Goal: Information Seeking & Learning: Learn about a topic

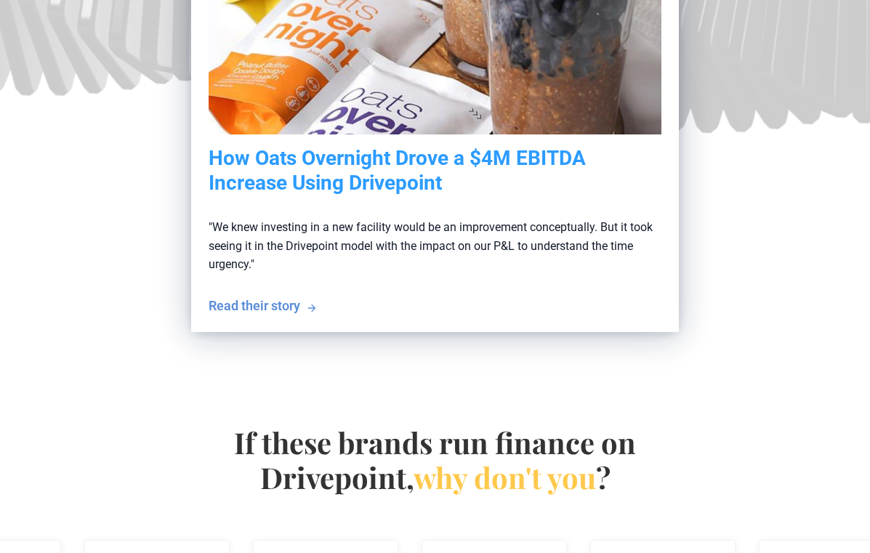
scroll to position [513, 0]
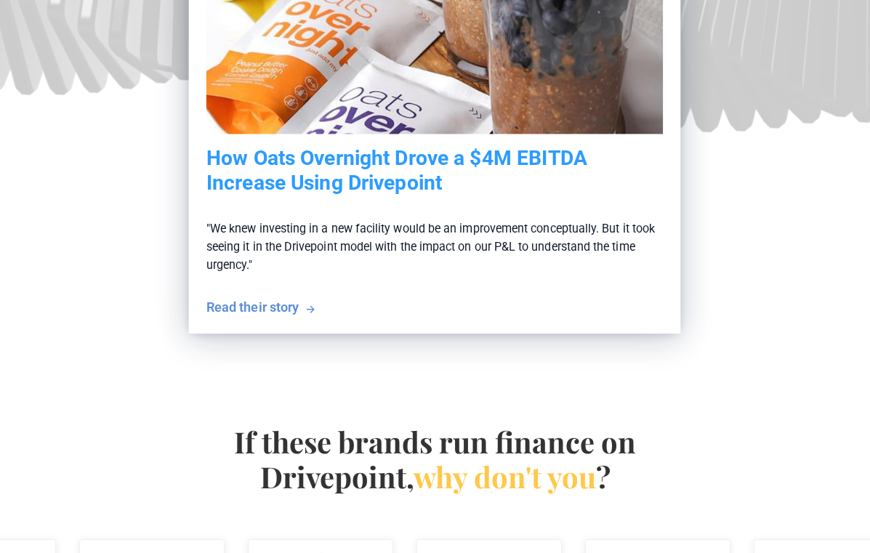
click at [281, 305] on div "Read their story" at bounding box center [252, 307] width 92 height 18
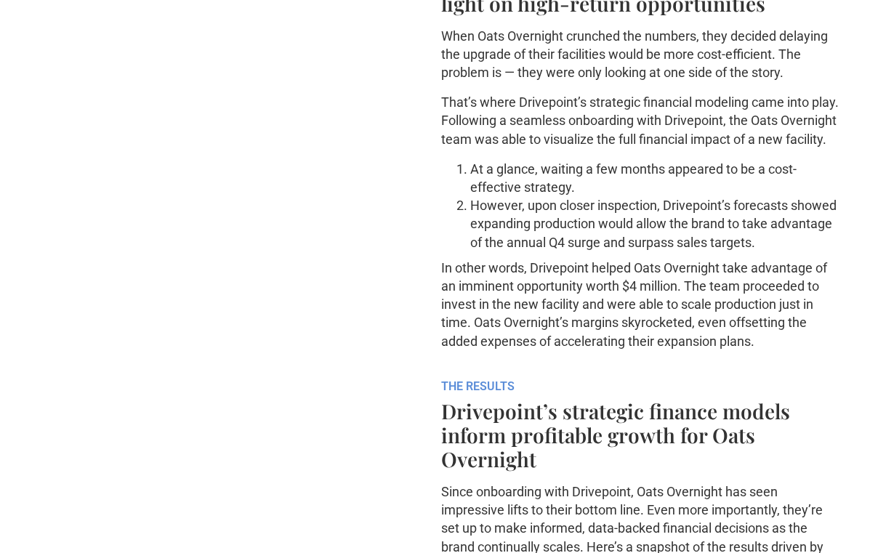
scroll to position [1128, 0]
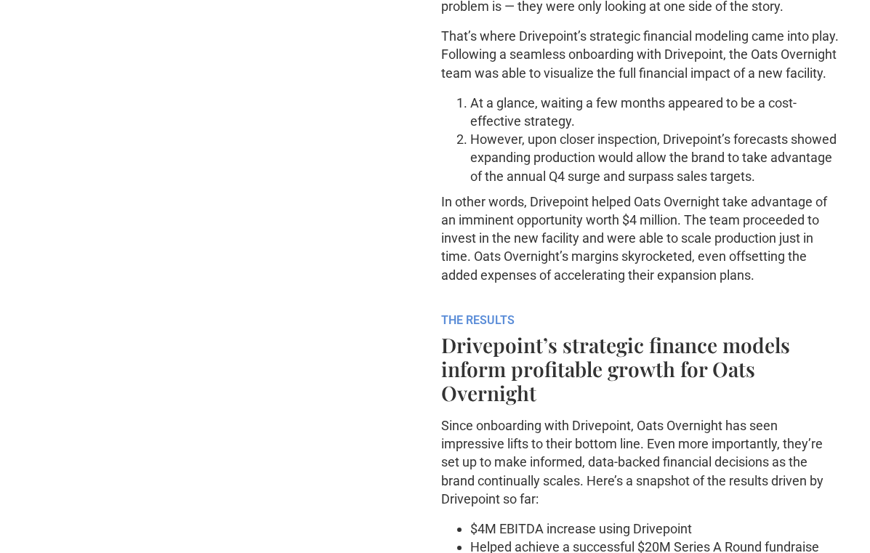
click at [286, 389] on div ""We knew investing in a new facility would be an improvement conceptually. But …" at bounding box center [435, 85] width 812 height 1405
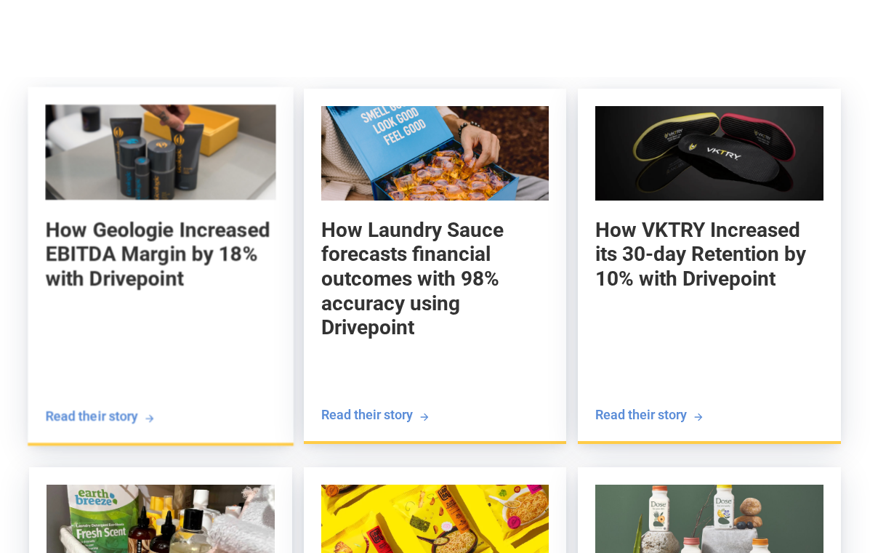
scroll to position [2669, 0]
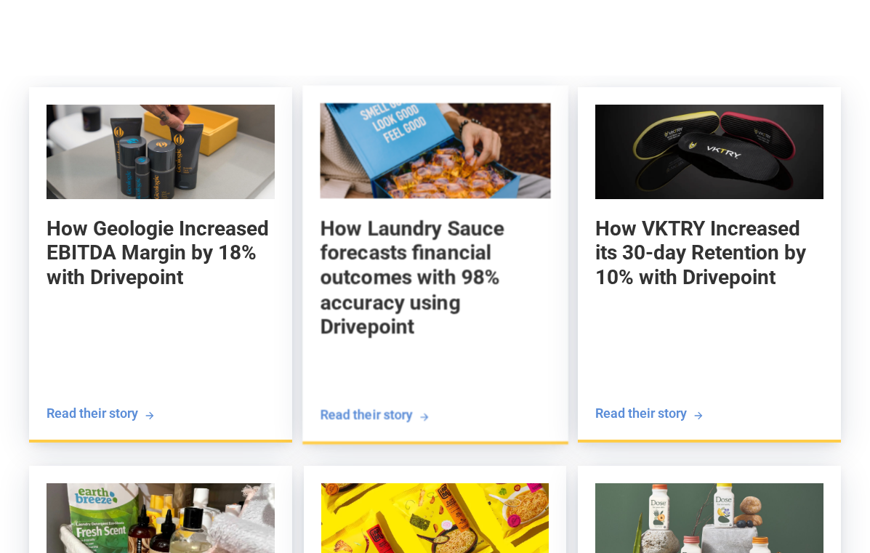
click at [427, 267] on h5 "How Laundry Sauce forecasts financial outcomes with 98% accuracy using Drivepoi…" at bounding box center [435, 278] width 230 height 124
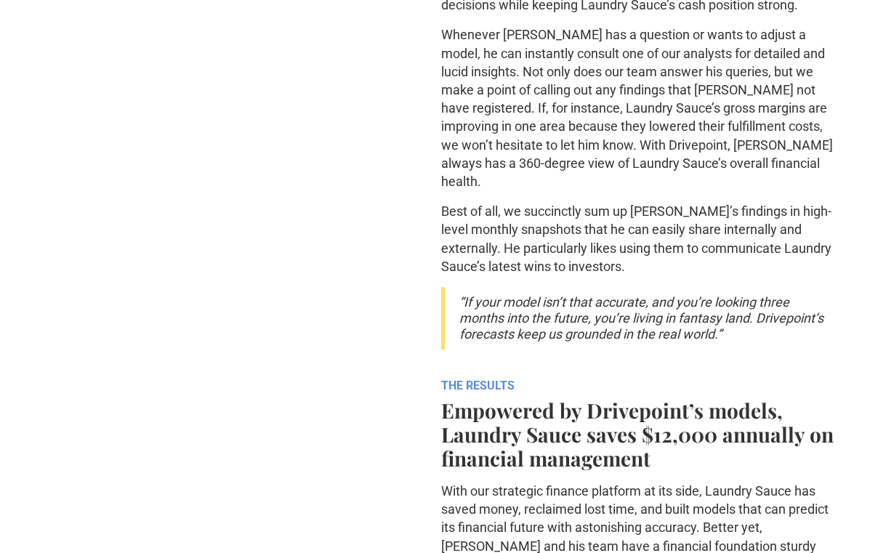
scroll to position [1872, 0]
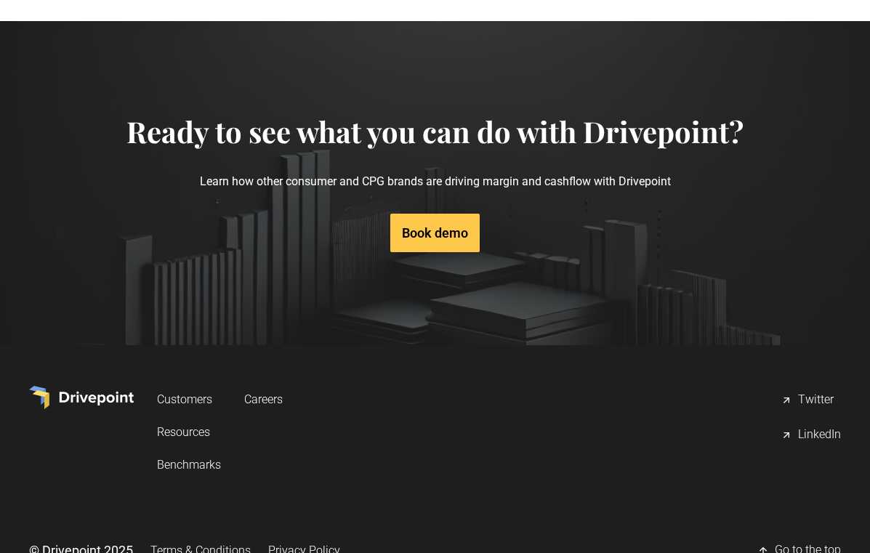
scroll to position [4651, 0]
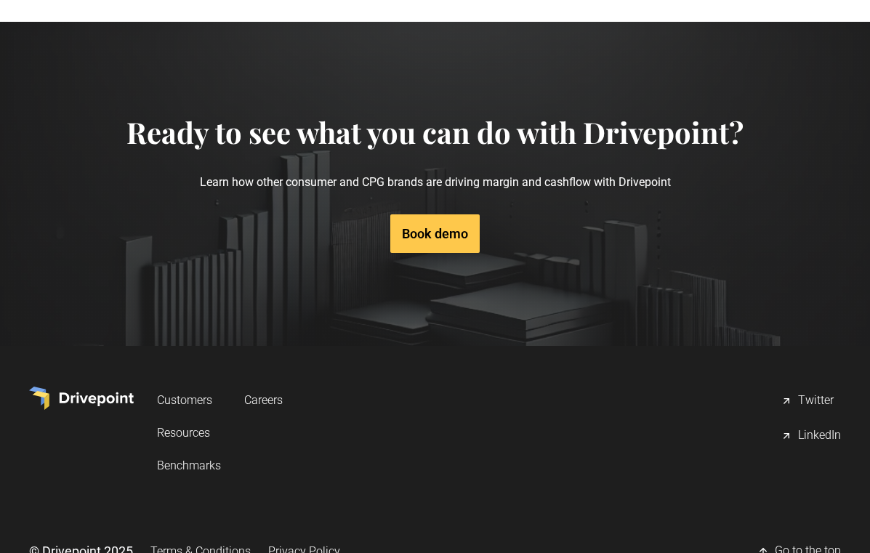
click at [181, 452] on link "Benchmarks" at bounding box center [189, 465] width 64 height 27
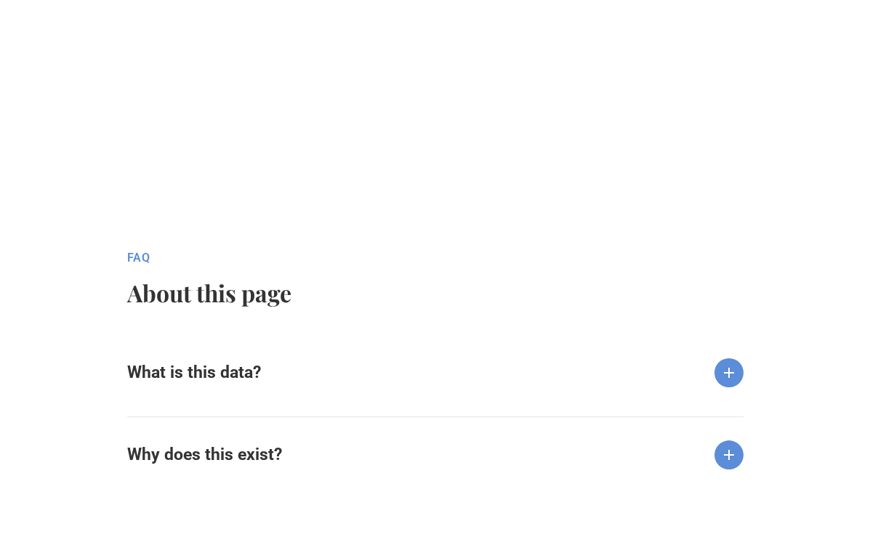
scroll to position [1325, 0]
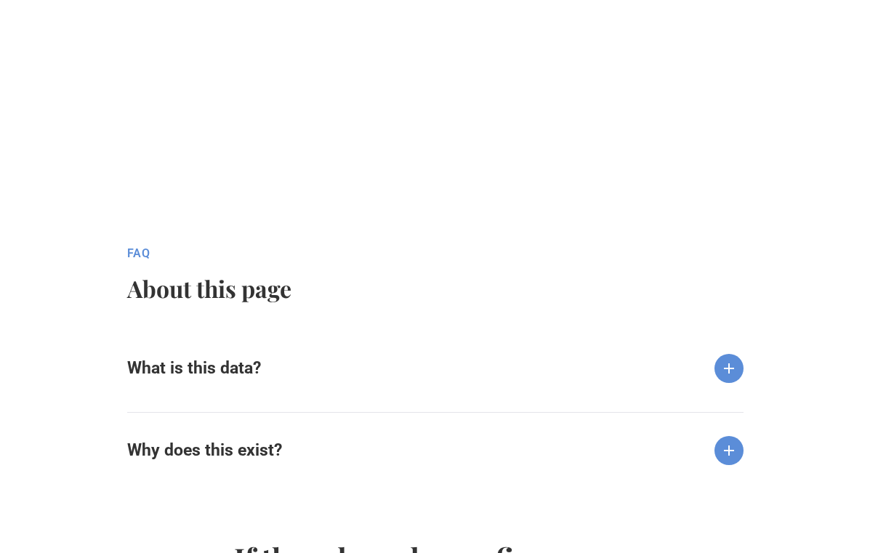
click at [724, 367] on img at bounding box center [729, 368] width 29 height 29
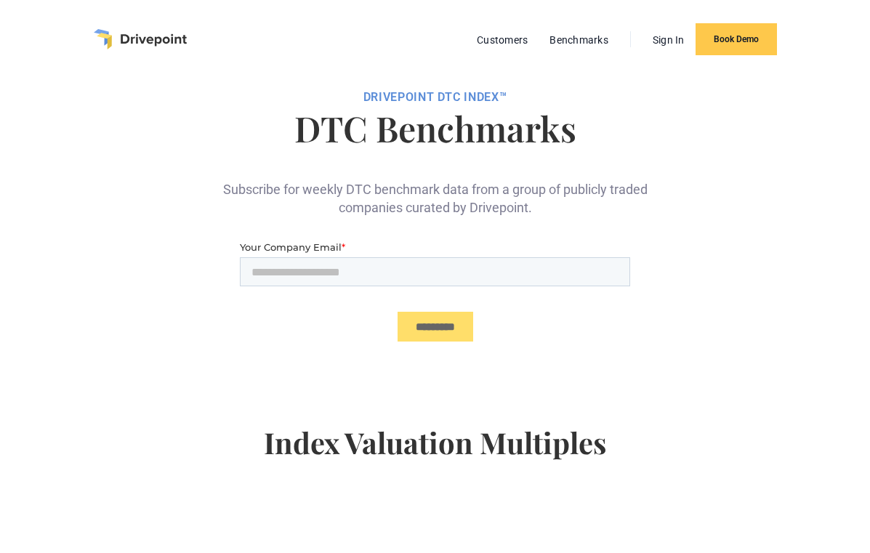
scroll to position [0, 0]
click at [491, 42] on link "Customers" at bounding box center [502, 40] width 65 height 19
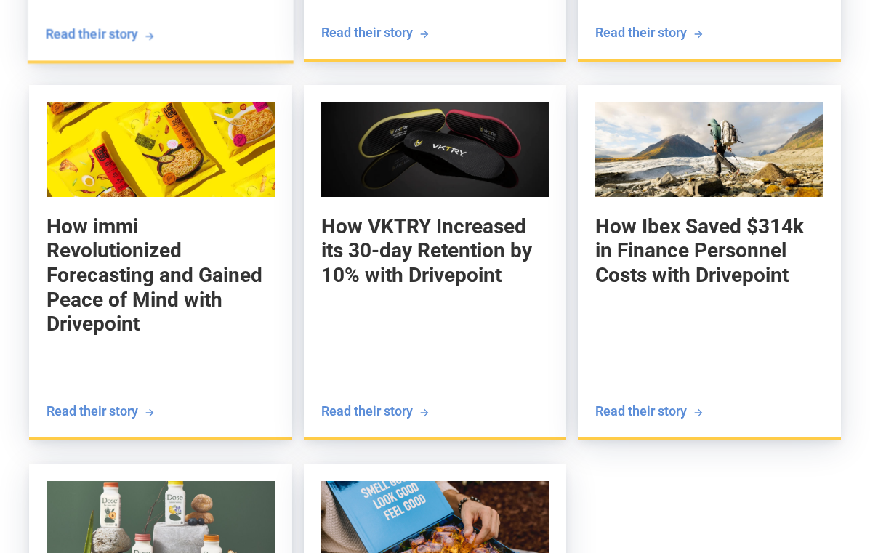
scroll to position [1896, 0]
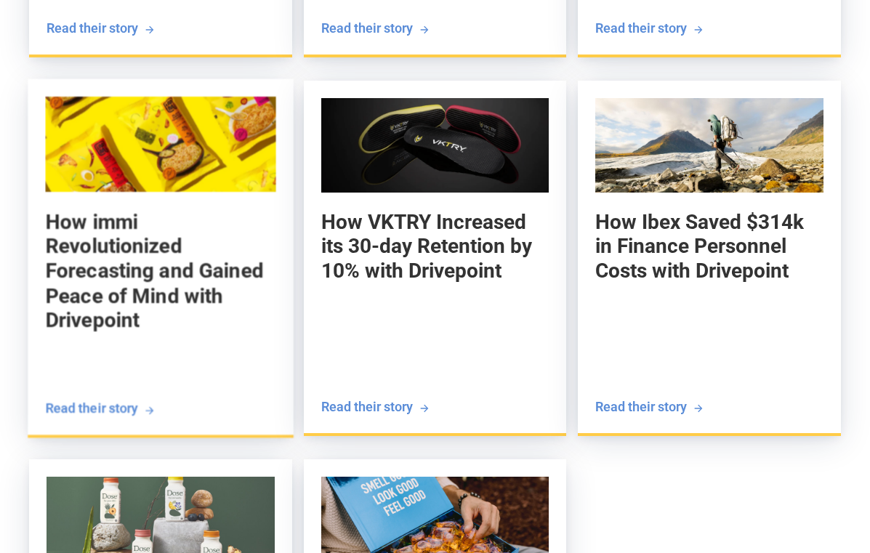
click at [155, 266] on h5 "How immi Revolutionized Forecasting and Gained Peace of Mind with Drivepoint" at bounding box center [160, 271] width 230 height 124
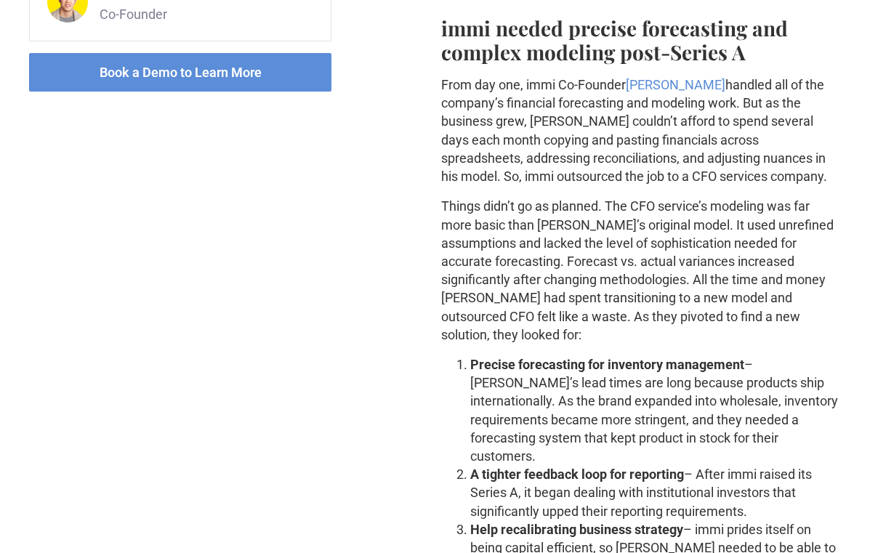
scroll to position [859, 0]
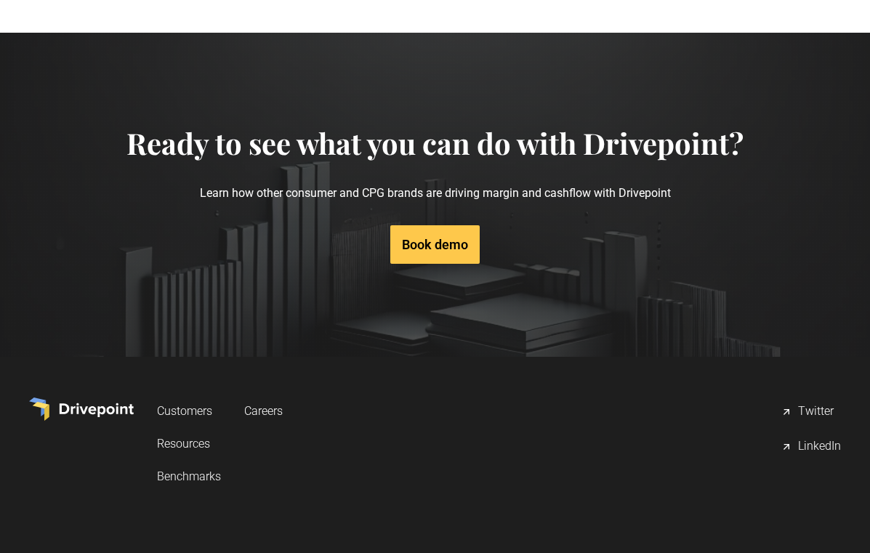
scroll to position [5058, 0]
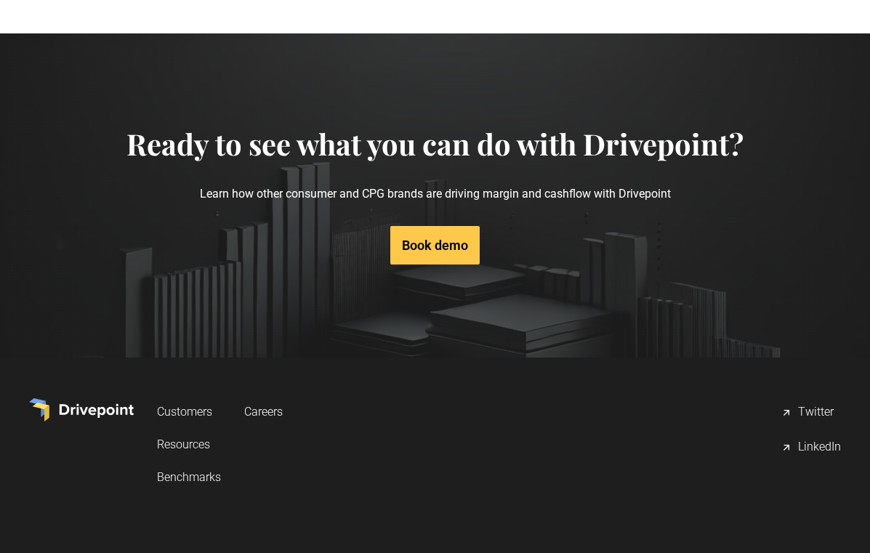
click at [105, 398] on img at bounding box center [81, 409] width 105 height 23
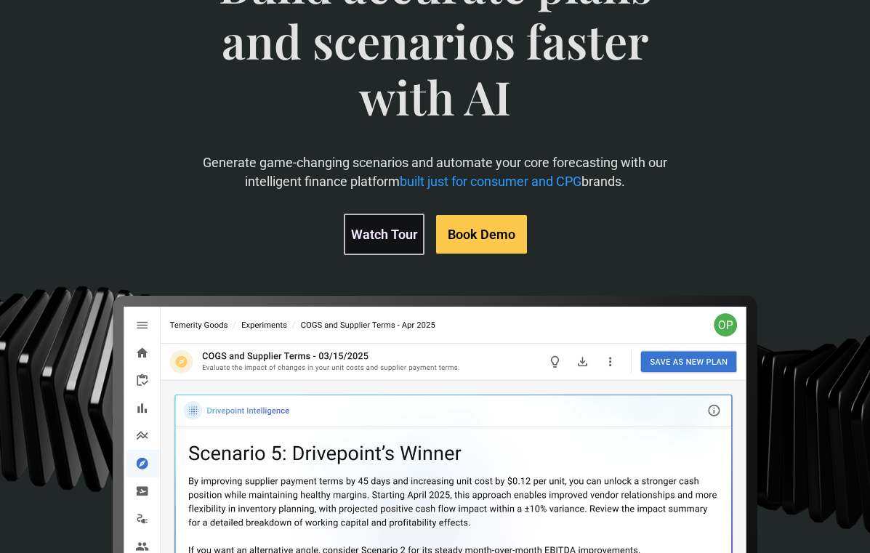
scroll to position [164, 0]
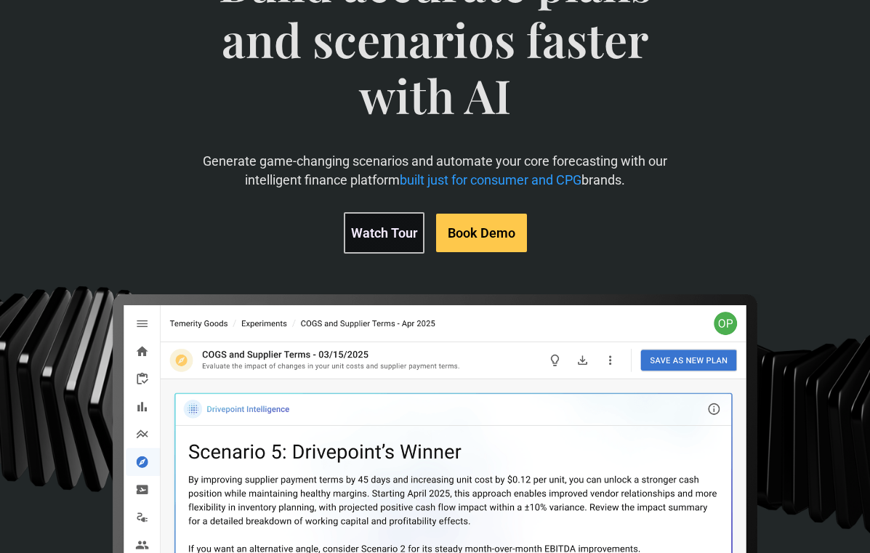
click at [406, 226] on link "Watch Tour" at bounding box center [384, 232] width 81 height 41
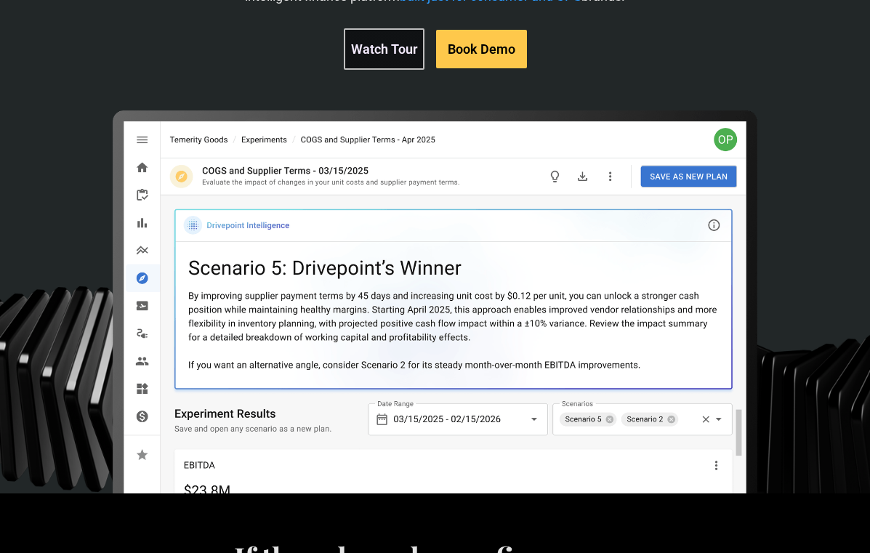
scroll to position [346, 0]
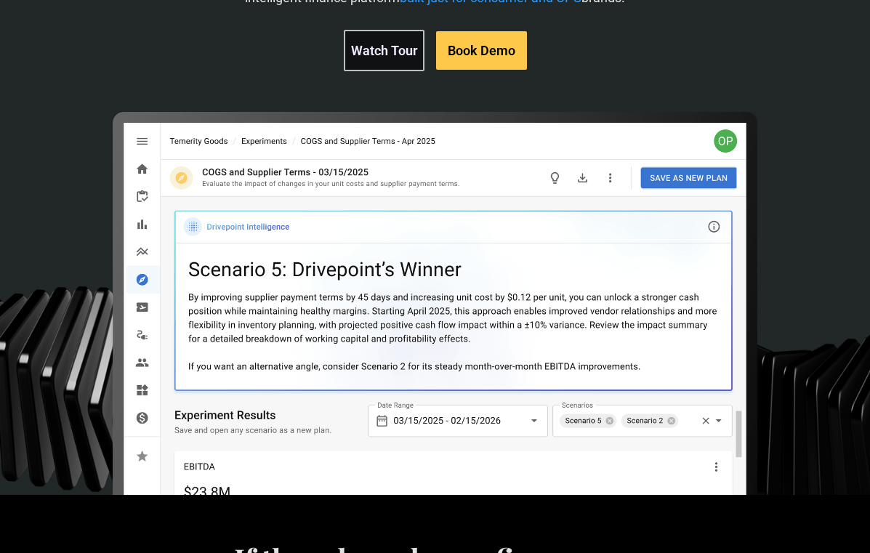
click at [142, 137] on img at bounding box center [436, 437] width 650 height 650
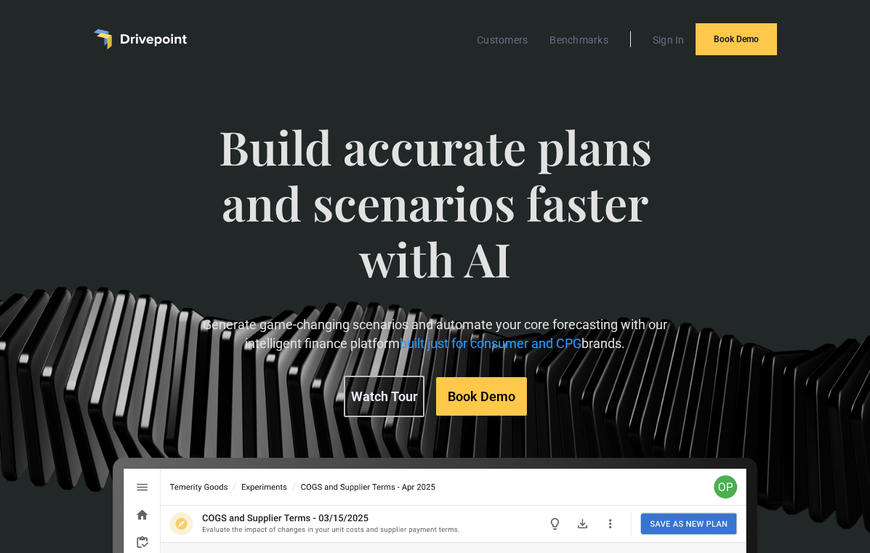
scroll to position [0, 0]
click at [518, 42] on link "Customers" at bounding box center [502, 40] width 65 height 19
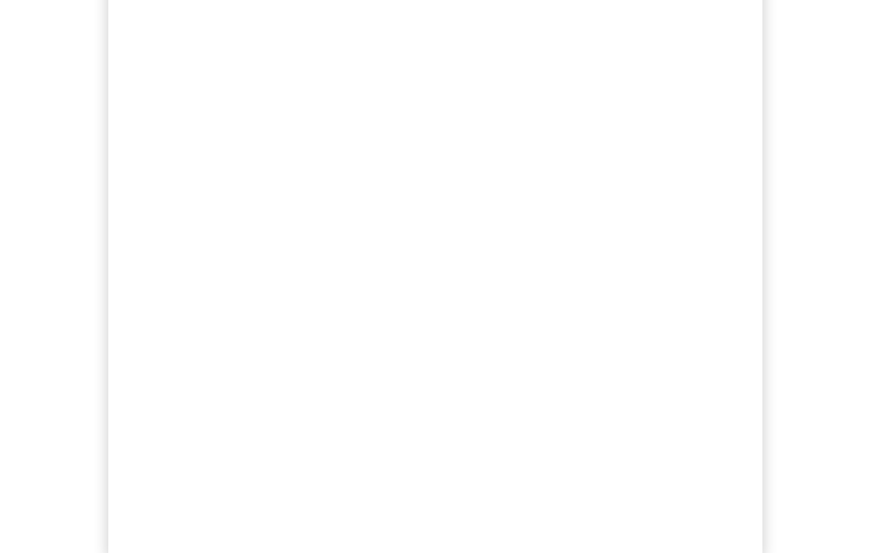
scroll to position [83, 0]
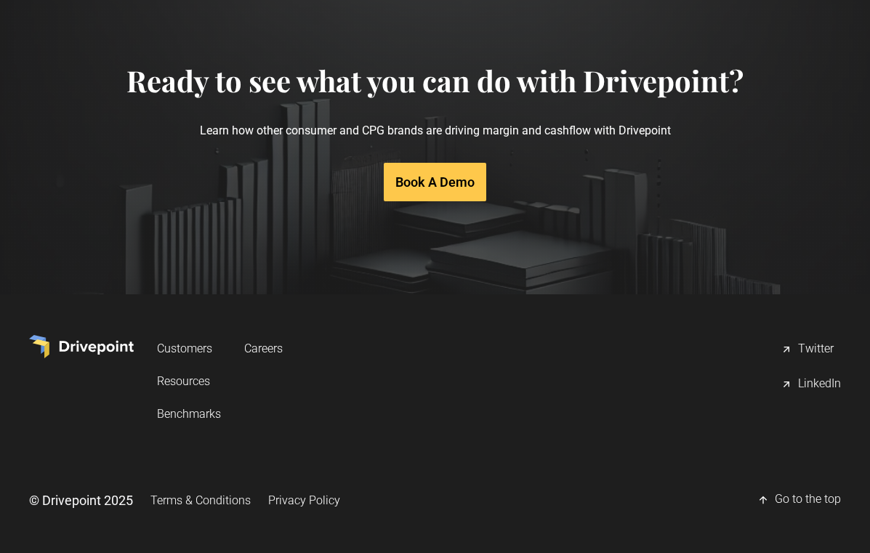
scroll to position [2806, 0]
click at [273, 342] on link "Careers" at bounding box center [263, 349] width 39 height 27
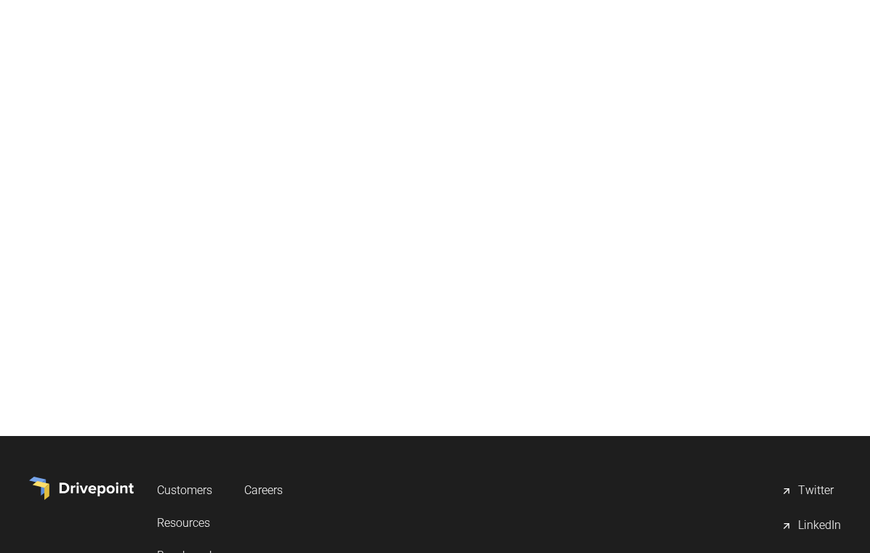
scroll to position [410, 0]
